Goal: Task Accomplishment & Management: Manage account settings

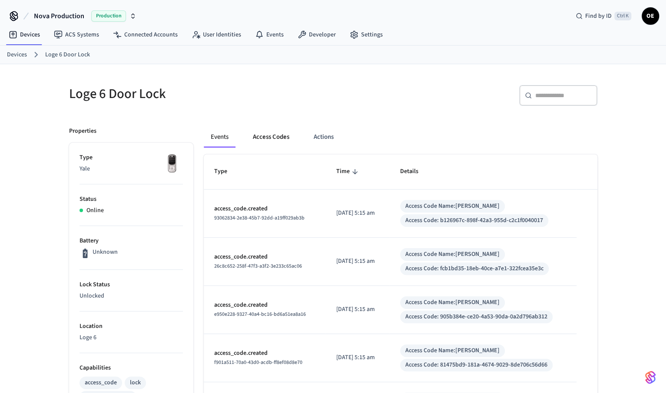
click at [281, 133] on button "Access Codes" at bounding box center [271, 137] width 50 height 21
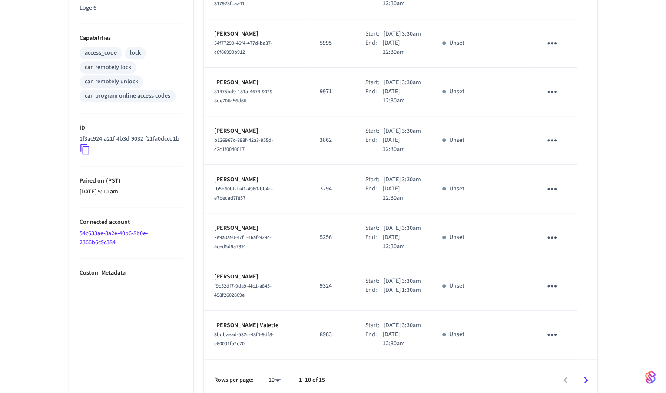
scroll to position [414, 0]
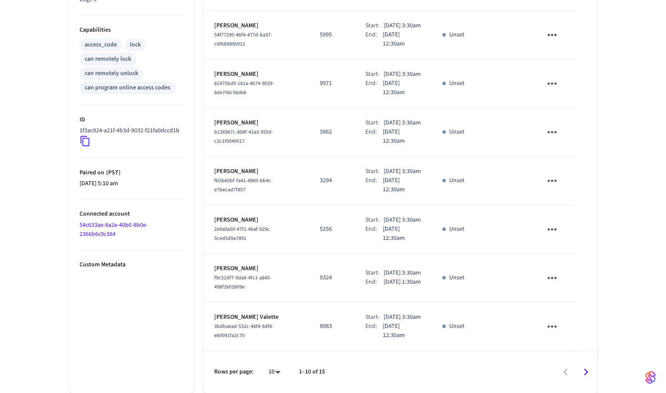
click at [587, 366] on icon "Go to next page" at bounding box center [585, 372] width 13 height 13
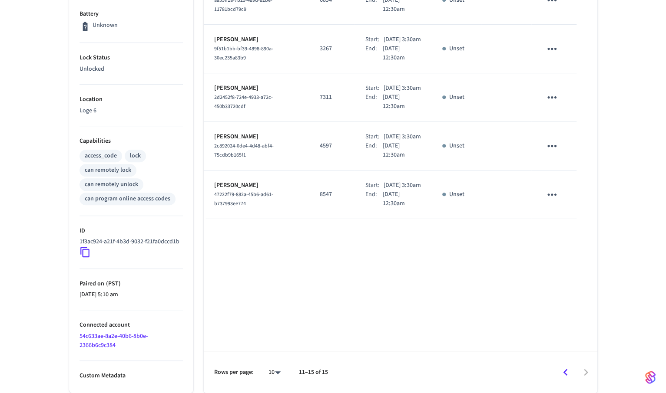
scroll to position [235, 0]
click at [565, 373] on icon "Go to previous page" at bounding box center [565, 372] width 4 height 7
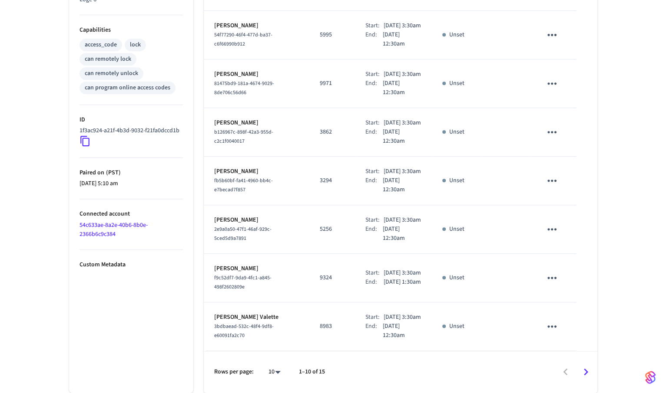
scroll to position [414, 0]
click at [582, 369] on icon "Go to next page" at bounding box center [585, 372] width 13 height 13
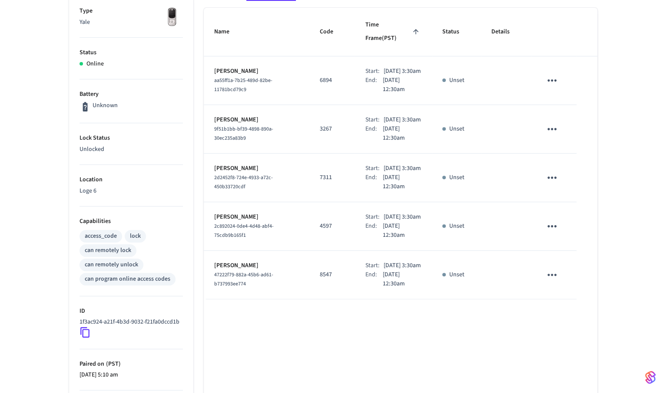
scroll to position [17, 0]
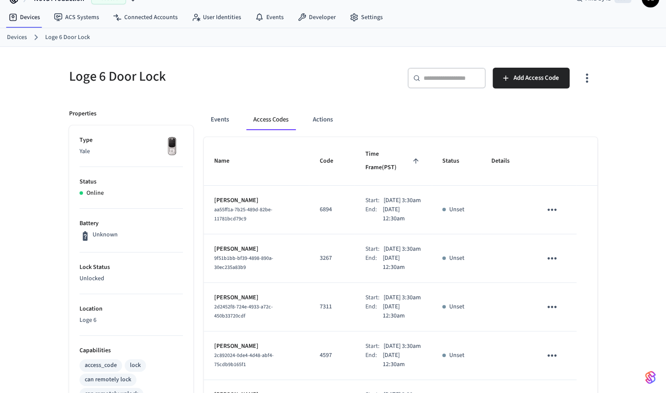
click at [443, 79] on input "text" at bounding box center [451, 78] width 56 height 9
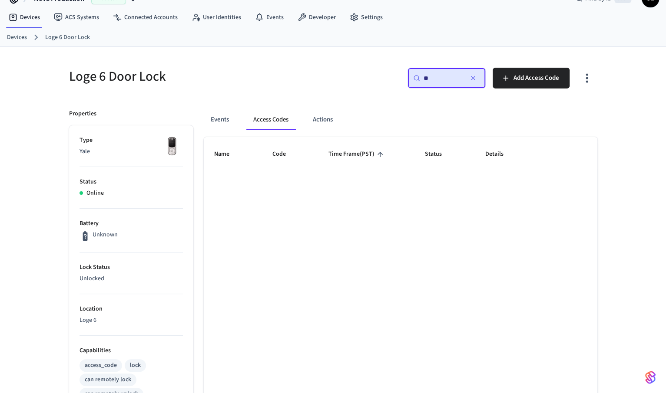
type input "*"
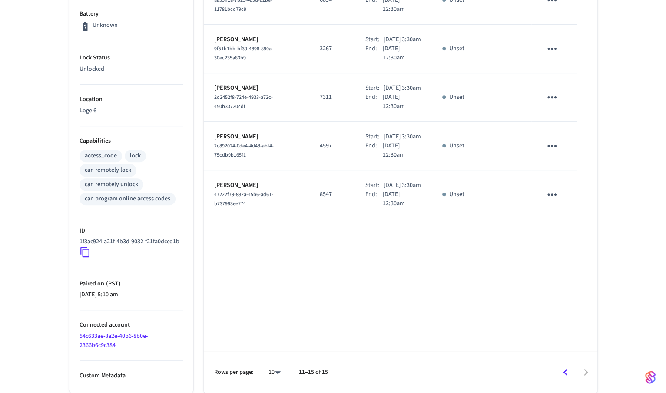
scroll to position [235, 0]
click at [563, 375] on icon "Go to previous page" at bounding box center [565, 372] width 13 height 13
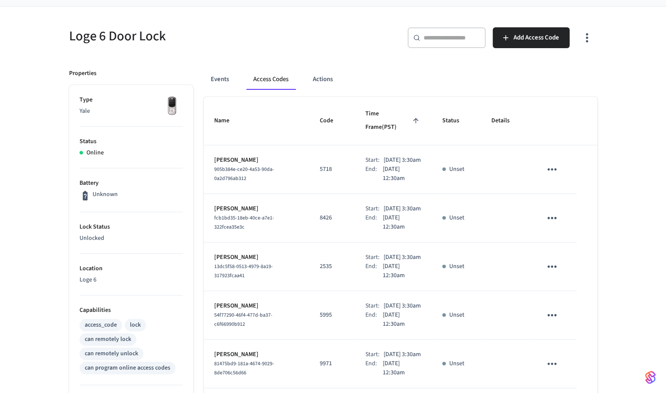
scroll to position [0, 0]
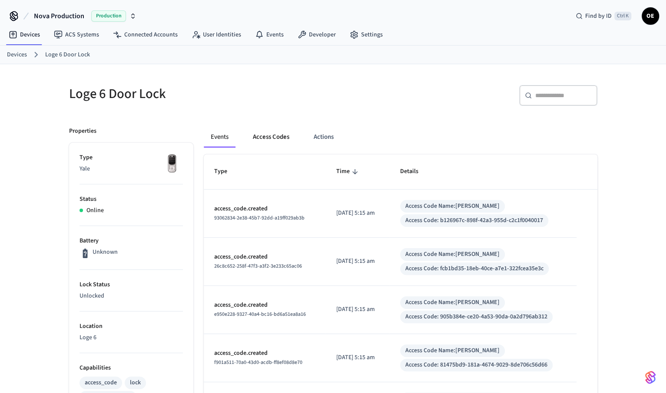
click at [283, 129] on button "Access Codes" at bounding box center [271, 137] width 50 height 21
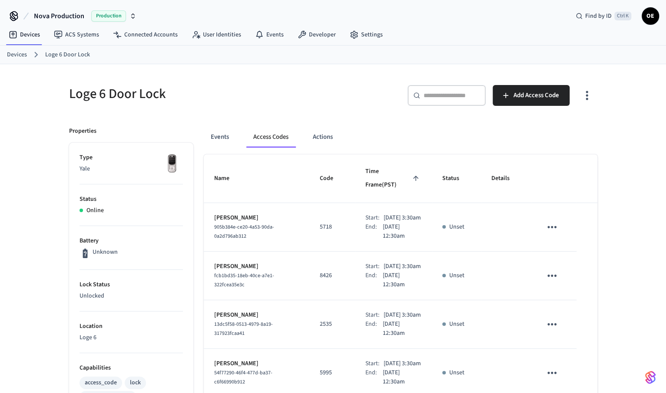
click at [283, 129] on button "Access Codes" at bounding box center [270, 137] width 49 height 21
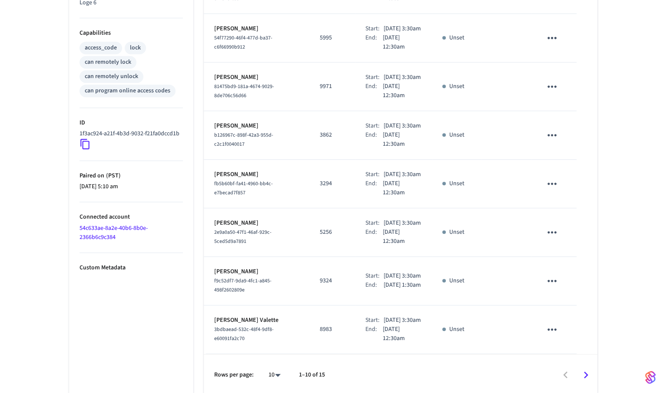
scroll to position [414, 0]
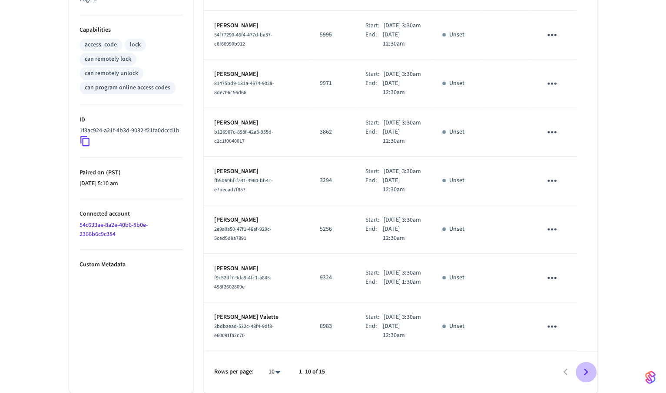
click at [584, 369] on icon "Go to next page" at bounding box center [586, 372] width 4 height 7
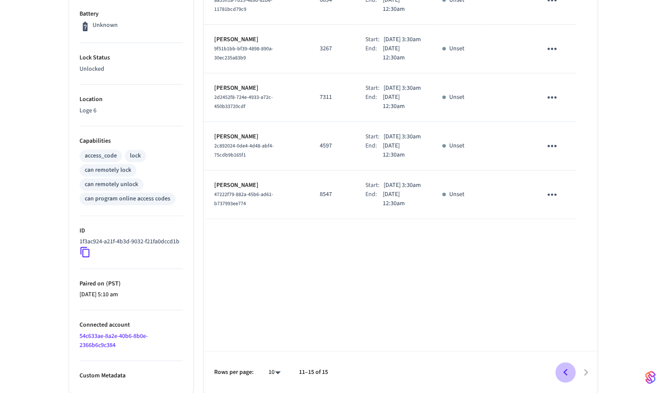
click at [567, 364] on button "Go to previous page" at bounding box center [565, 373] width 20 height 20
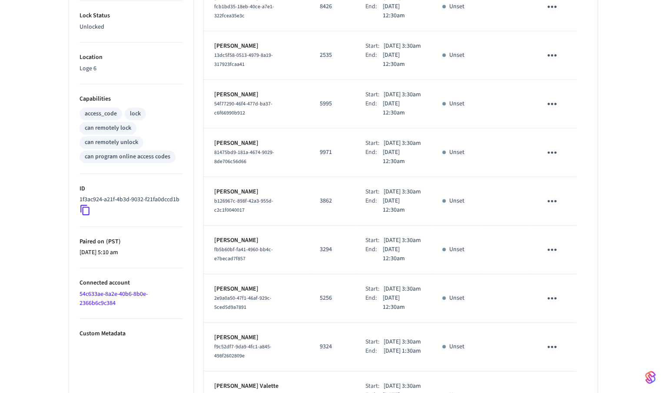
scroll to position [414, 0]
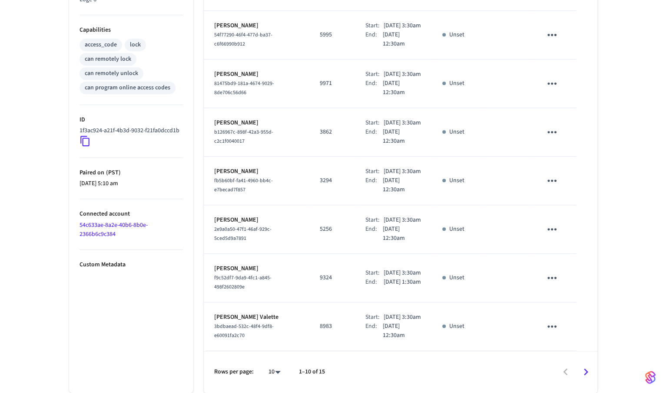
click at [578, 367] on button "Go to next page" at bounding box center [585, 372] width 20 height 20
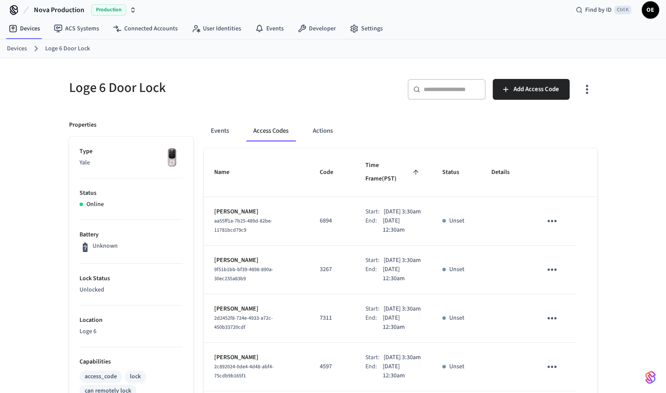
scroll to position [0, 0]
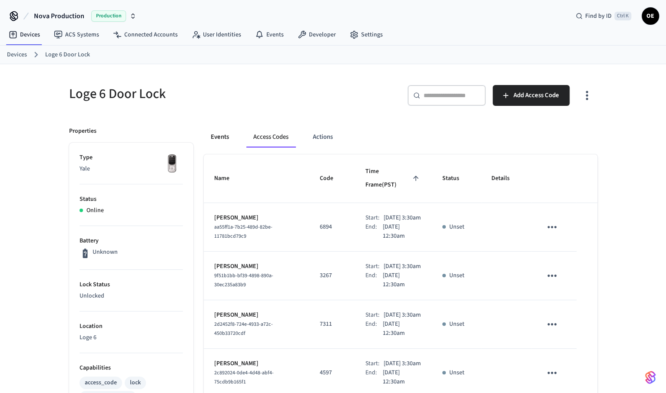
click at [223, 142] on button "Events" at bounding box center [220, 137] width 32 height 21
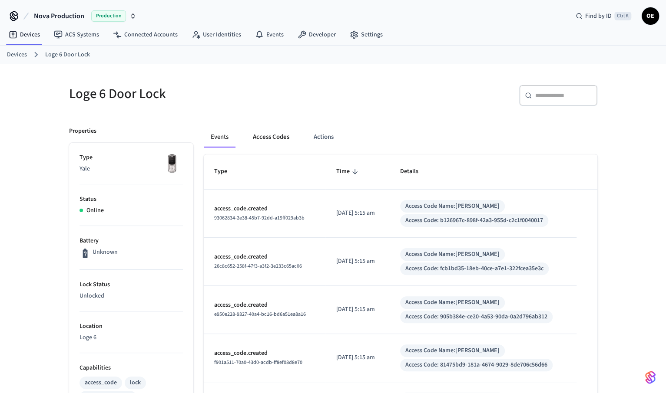
click at [261, 140] on button "Access Codes" at bounding box center [271, 137] width 50 height 21
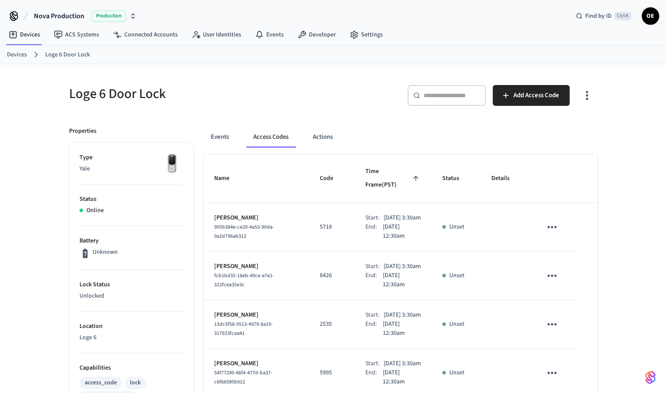
click at [588, 95] on icon "button" at bounding box center [586, 95] width 13 height 13
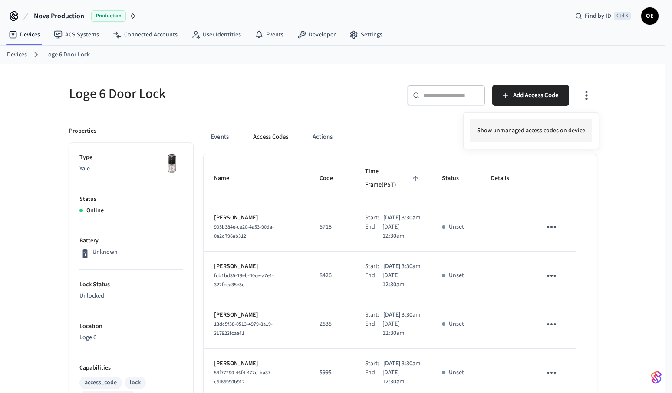
click at [542, 122] on li "Show unmanaged access codes on device" at bounding box center [531, 130] width 122 height 23
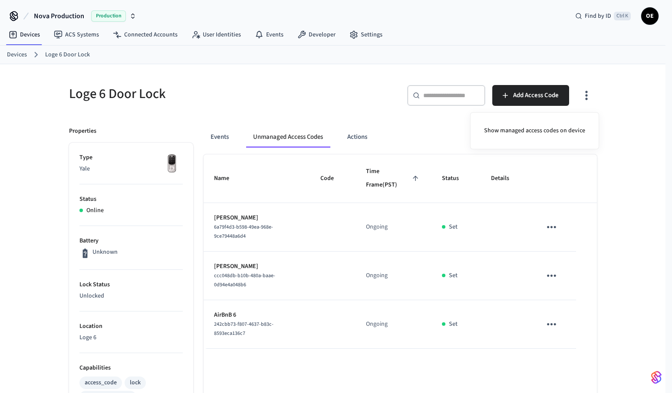
click at [556, 324] on div at bounding box center [336, 196] width 672 height 393
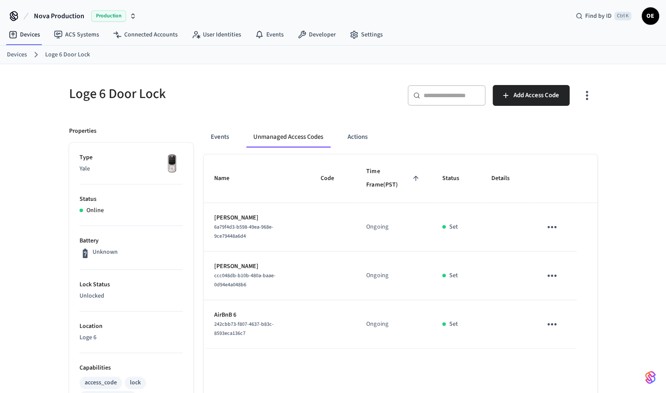
click at [545, 321] on icon "sticky table" at bounding box center [551, 324] width 13 height 13
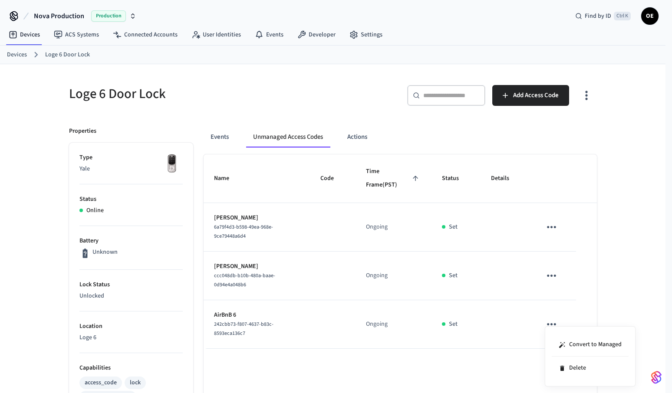
click at [434, 2] on div at bounding box center [336, 196] width 672 height 393
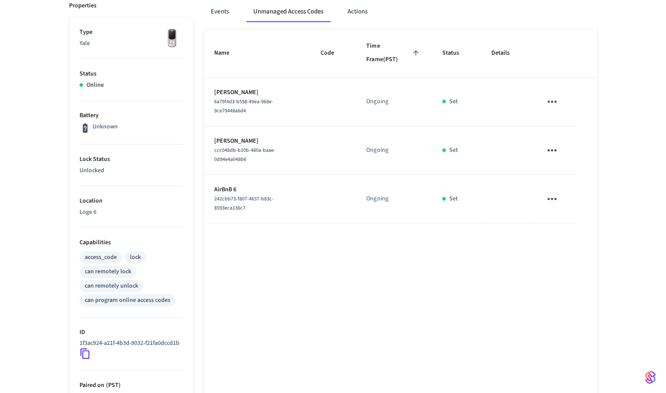
scroll to position [127, 0]
click at [358, 204] on td "Ongoing" at bounding box center [394, 197] width 76 height 49
click at [295, 194] on div "242cbb73-f807-4637-b83c-8593eca136c7" at bounding box center [257, 202] width 86 height 18
click at [549, 198] on icon "sticky table" at bounding box center [551, 197] width 13 height 13
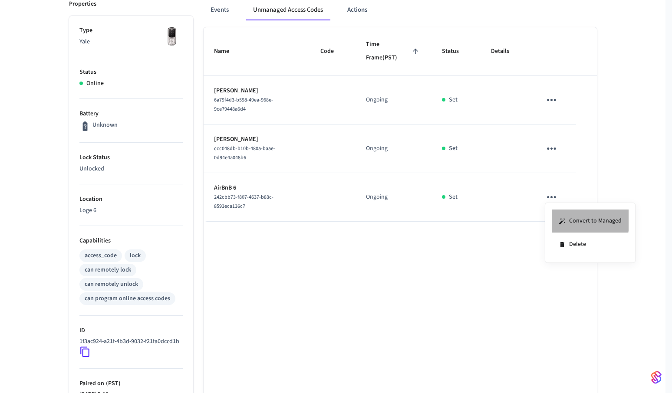
click at [559, 212] on li "Convert to Managed" at bounding box center [590, 221] width 77 height 23
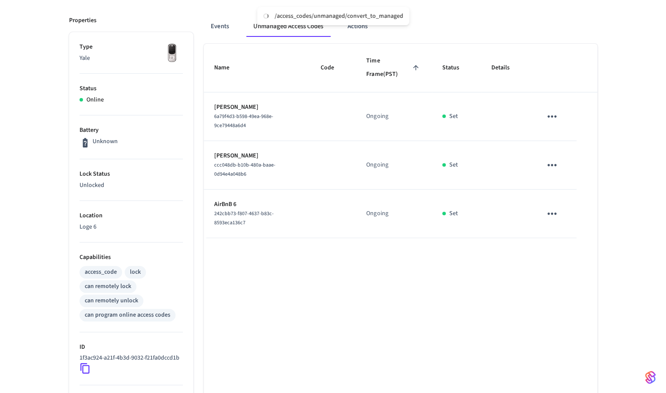
scroll to position [110, 0]
click at [543, 162] on button "sticky table" at bounding box center [552, 166] width 20 height 20
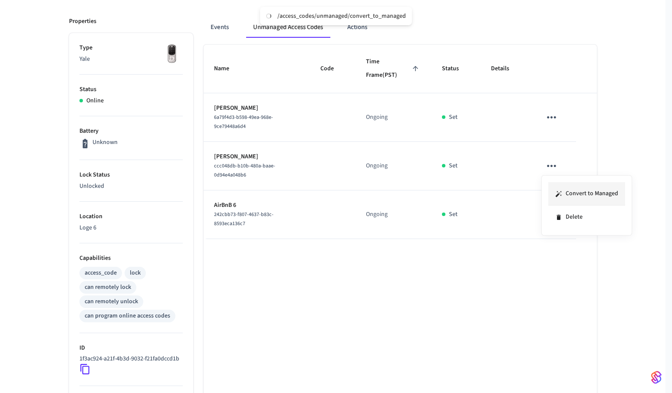
click at [559, 187] on li "Convert to Managed" at bounding box center [587, 193] width 77 height 23
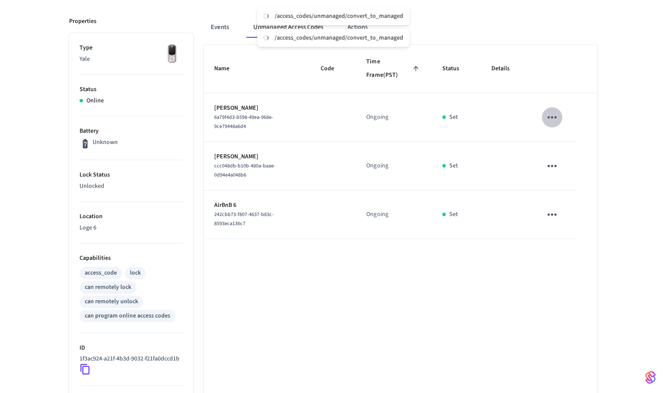
click at [547, 119] on icon "sticky table" at bounding box center [551, 117] width 13 height 13
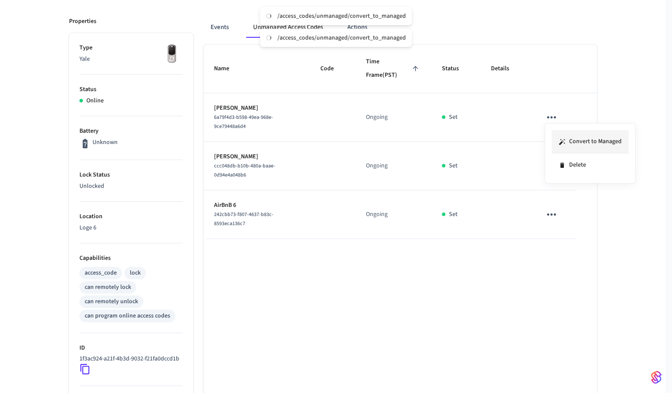
click at [555, 134] on li "Convert to Managed" at bounding box center [590, 141] width 77 height 23
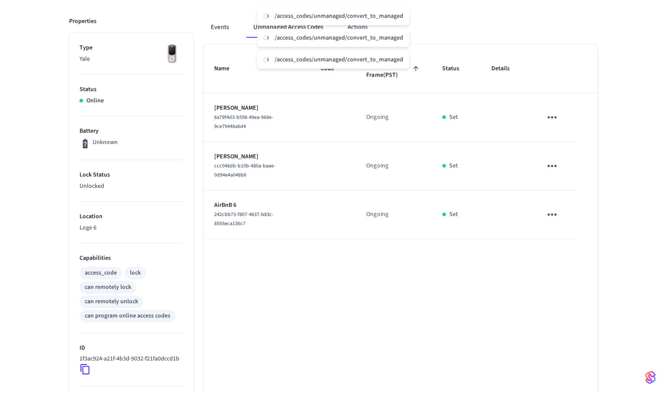
scroll to position [0, 0]
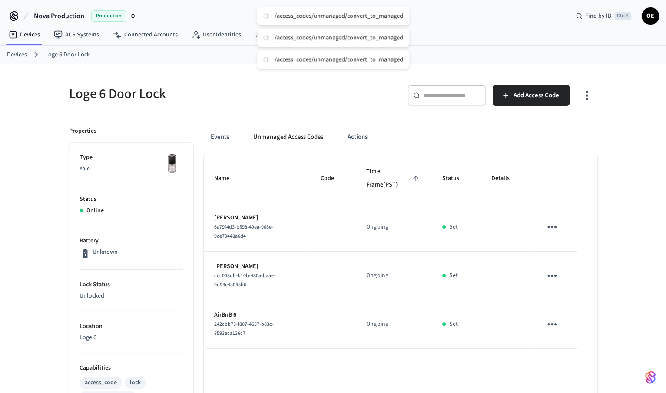
click at [581, 97] on icon "button" at bounding box center [586, 95] width 13 height 13
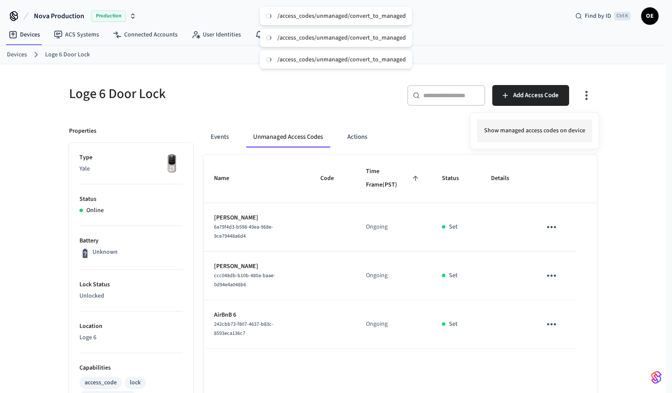
click at [549, 130] on li "Show managed access codes on device" at bounding box center [534, 130] width 115 height 23
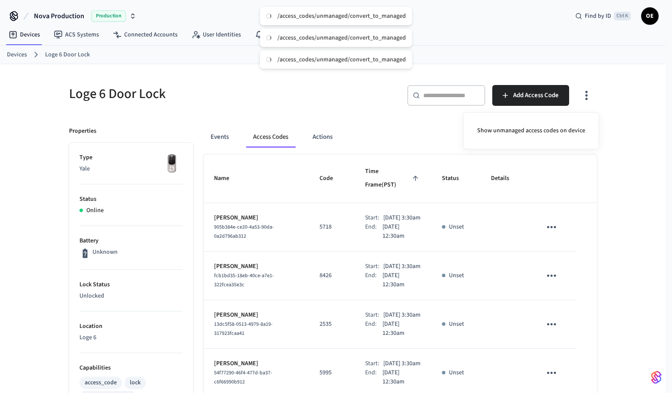
click at [202, 26] on div at bounding box center [336, 196] width 672 height 393
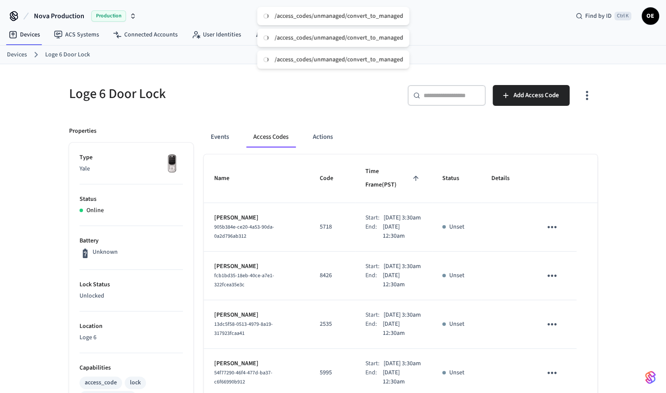
click at [258, 140] on button "Access Codes" at bounding box center [270, 137] width 49 height 21
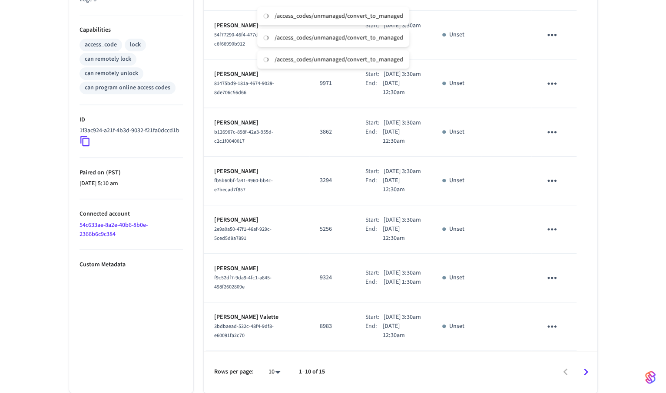
scroll to position [414, 0]
click at [588, 375] on icon "Go to next page" at bounding box center [585, 372] width 13 height 13
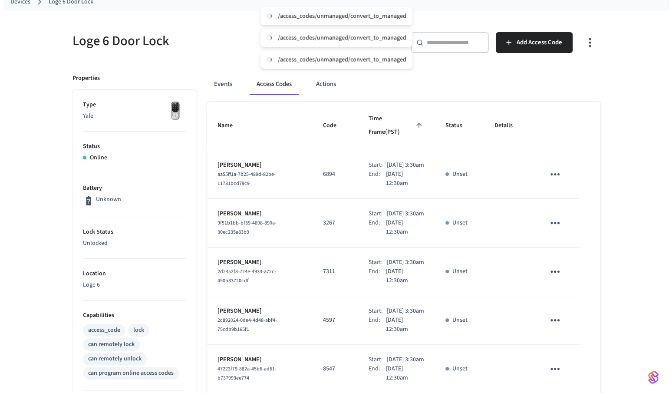
scroll to position [0, 0]
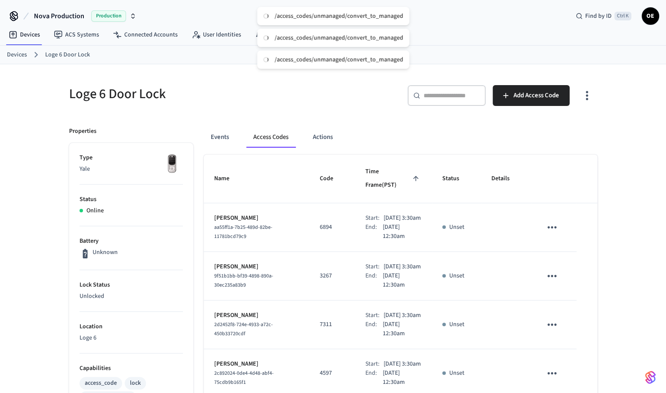
drag, startPoint x: 324, startPoint y: 16, endPoint x: 321, endPoint y: 36, distance: 20.6
click at [324, 15] on div "/access_codes/unmanaged/convert_to_managed" at bounding box center [338, 16] width 129 height 8
click at [595, 93] on button "button" at bounding box center [586, 95] width 20 height 35
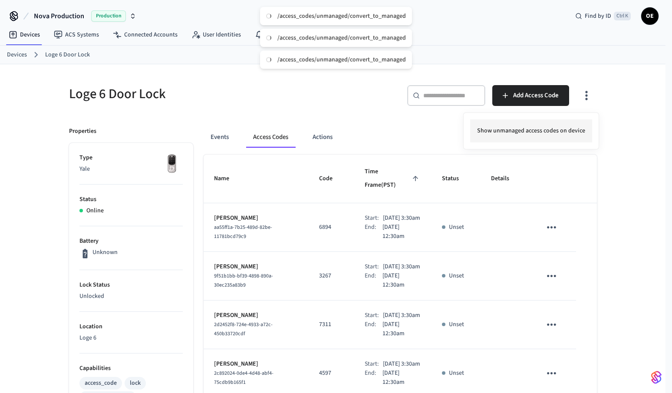
click at [564, 132] on li "Show unmanaged access codes on device" at bounding box center [531, 130] width 122 height 23
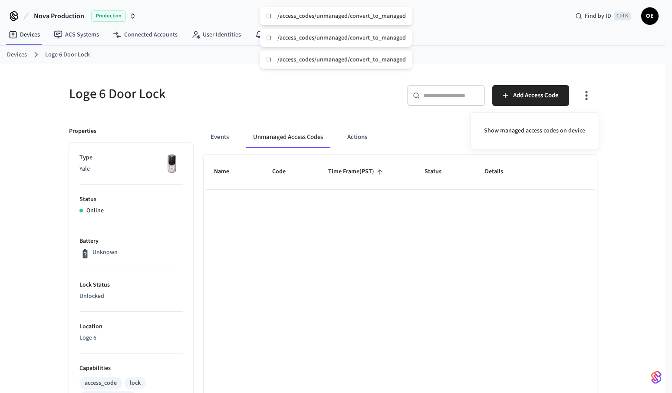
click at [204, 133] on div at bounding box center [336, 196] width 672 height 393
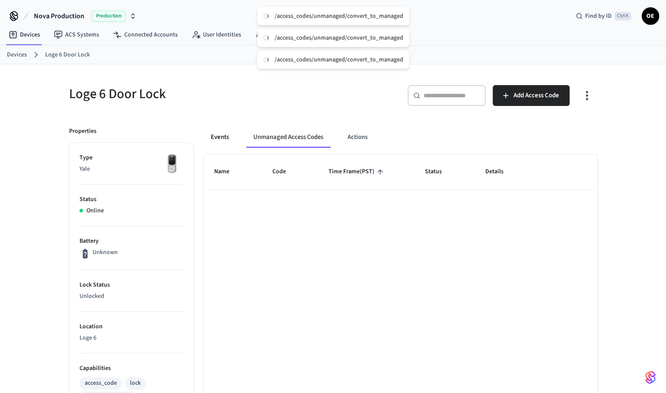
click at [217, 137] on button "Events" at bounding box center [220, 137] width 32 height 21
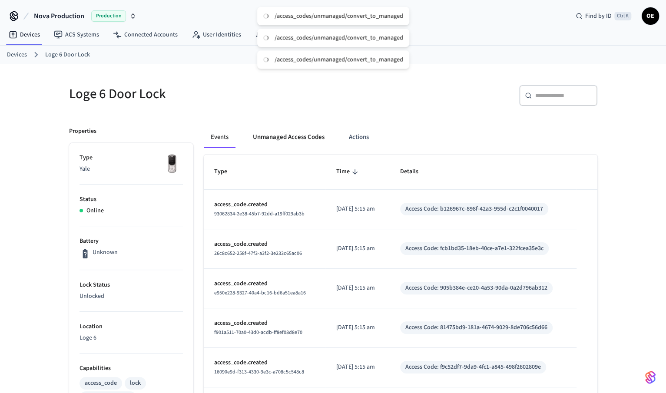
click at [271, 129] on button "Unmanaged Access Codes" at bounding box center [289, 137] width 86 height 21
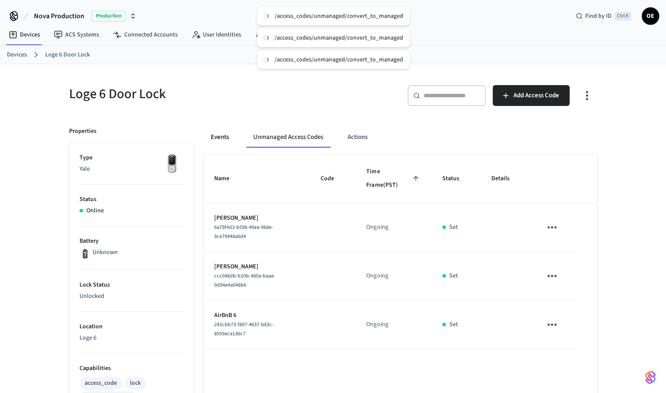
drag, startPoint x: 208, startPoint y: 135, endPoint x: 223, endPoint y: 132, distance: 16.0
click at [208, 135] on button "Events" at bounding box center [220, 137] width 32 height 21
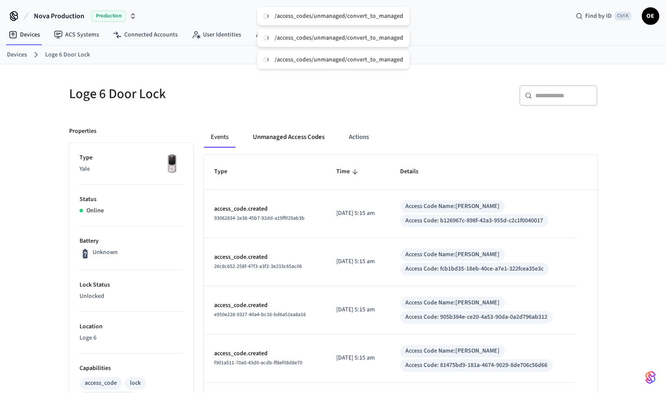
click at [287, 142] on button "Unmanaged Access Codes" at bounding box center [289, 137] width 86 height 21
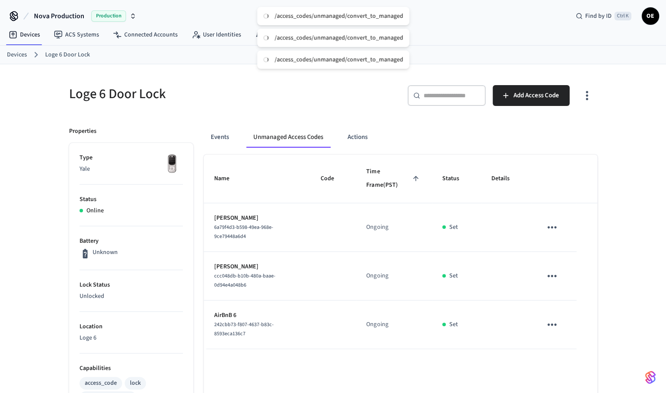
click at [590, 96] on icon "button" at bounding box center [586, 95] width 13 height 13
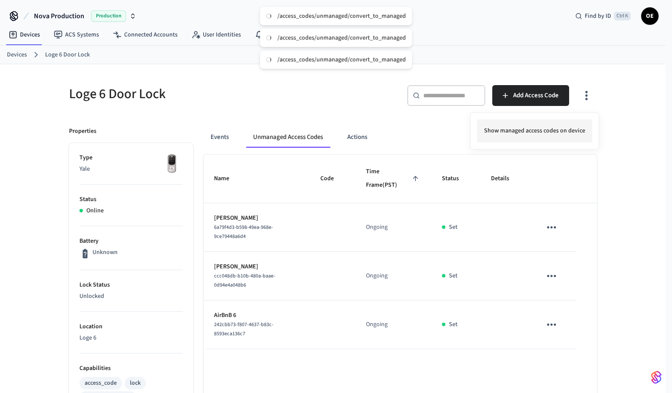
click at [559, 128] on li "Show managed access codes on device" at bounding box center [534, 130] width 115 height 23
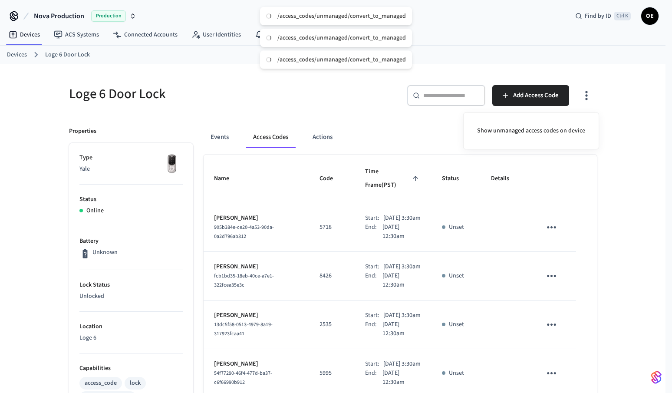
click at [274, 56] on div "/access_codes/unmanaged/convert_to_managed" at bounding box center [336, 59] width 152 height 18
click at [304, 62] on div "/access_codes/unmanaged/convert_to_managed" at bounding box center [342, 60] width 129 height 8
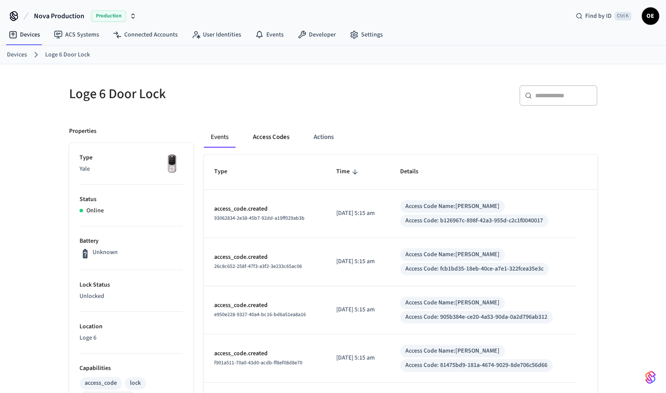
click at [289, 145] on button "Access Codes" at bounding box center [271, 137] width 50 height 21
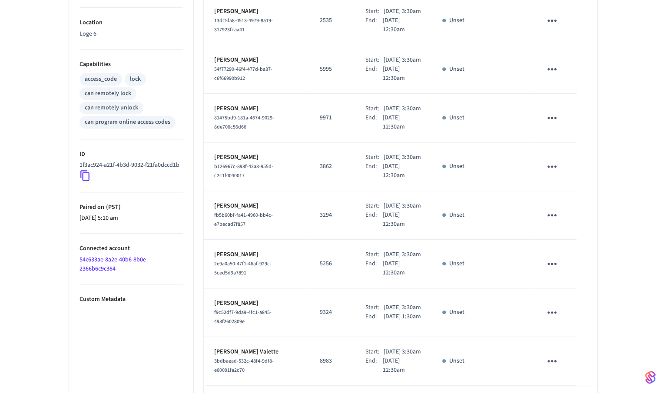
scroll to position [414, 0]
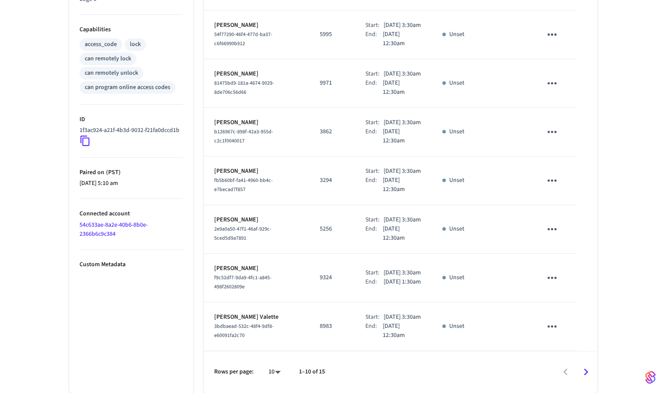
click at [592, 372] on icon "Go to next page" at bounding box center [585, 371] width 13 height 13
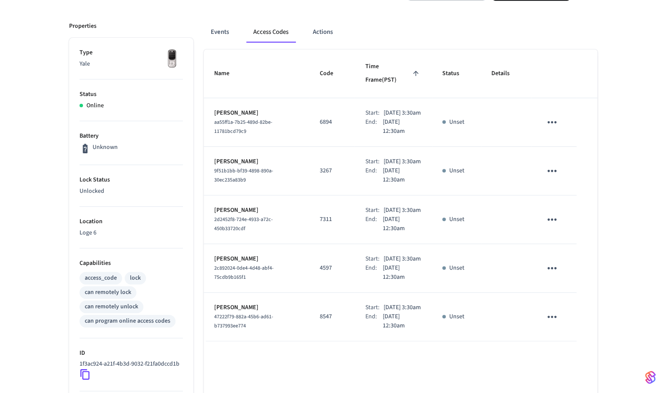
scroll to position [0, 0]
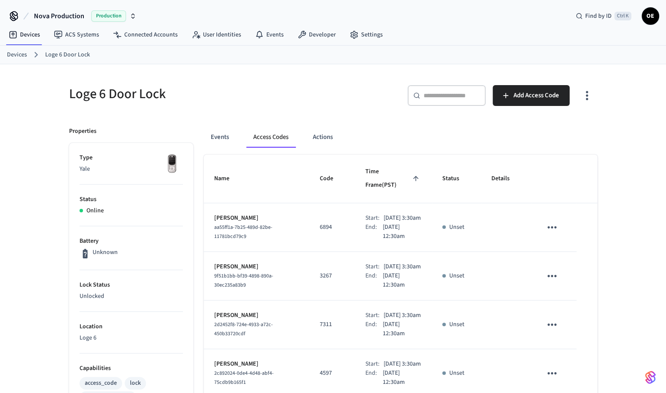
click at [619, 117] on div "Loge 6 Door Lock ​ ​ Add Access Code Properties Type Yale Status Online Battery…" at bounding box center [333, 342] width 666 height 556
click at [227, 141] on button "Events" at bounding box center [220, 137] width 32 height 21
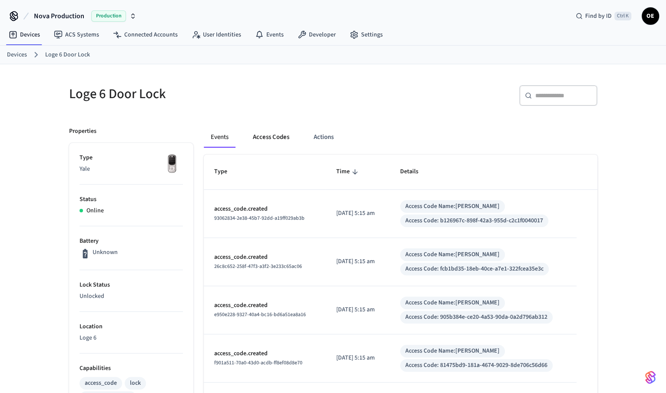
click at [258, 138] on button "Access Codes" at bounding box center [271, 137] width 50 height 21
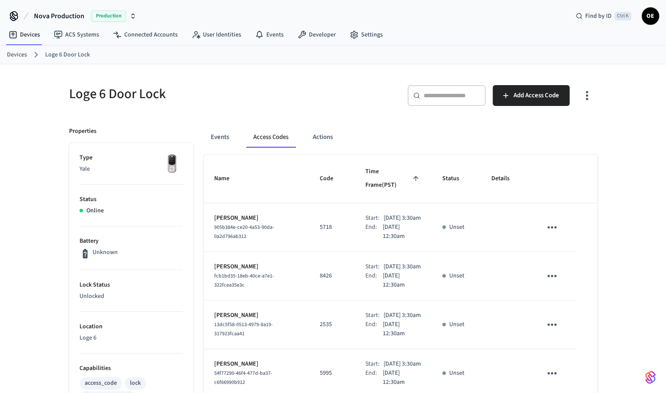
click at [289, 140] on button "Access Codes" at bounding box center [270, 137] width 49 height 21
